Goal: Task Accomplishment & Management: Manage account settings

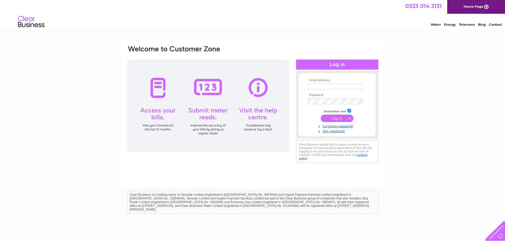
type input "[PERSON_NAME][EMAIL_ADDRESS][PERSON_NAME][DOMAIN_NAME]"
click at [347, 116] on input "submit" at bounding box center [337, 118] width 33 height 7
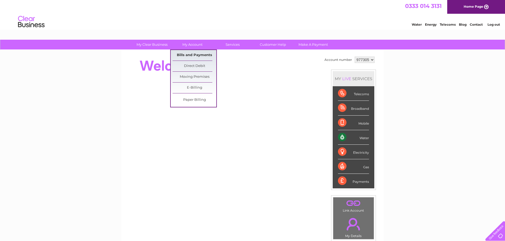
click at [199, 56] on link "Bills and Payments" at bounding box center [195, 55] width 44 height 11
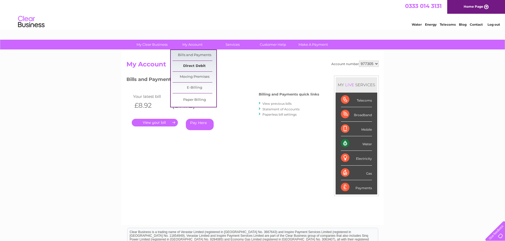
click at [205, 66] on link "Direct Debit" at bounding box center [195, 66] width 44 height 11
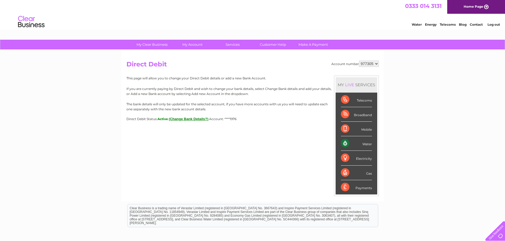
click at [373, 65] on select "977305" at bounding box center [369, 64] width 20 height 6
click at [372, 63] on select "977305" at bounding box center [369, 64] width 20 height 6
